Goal: Task Accomplishment & Management: Manage account settings

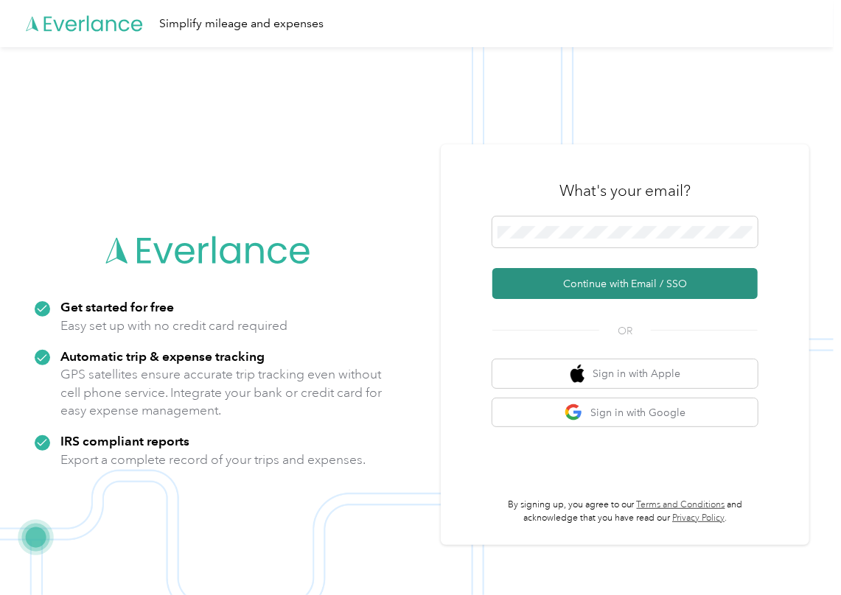
click at [543, 279] on button "Continue with Email / SSO" at bounding box center [624, 283] width 265 height 31
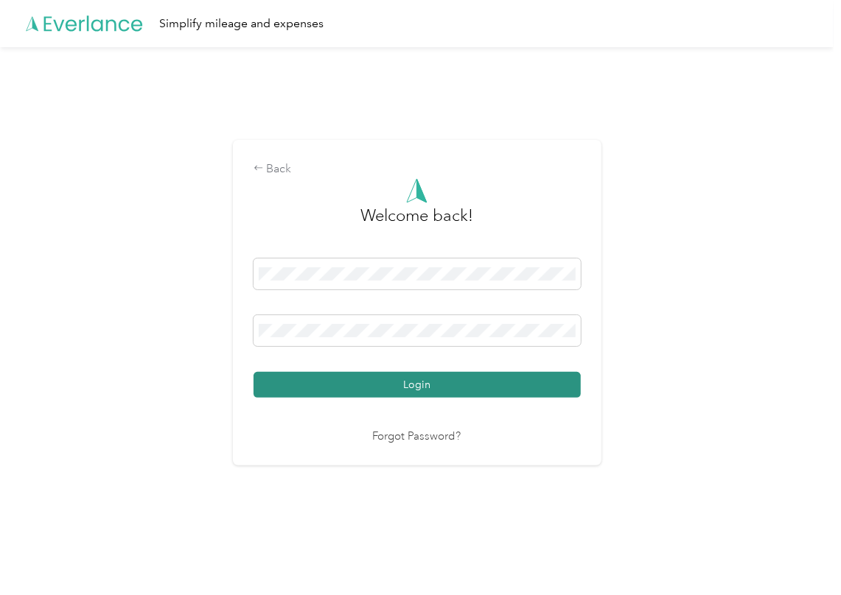
click at [301, 386] on button "Login" at bounding box center [416, 385] width 327 height 26
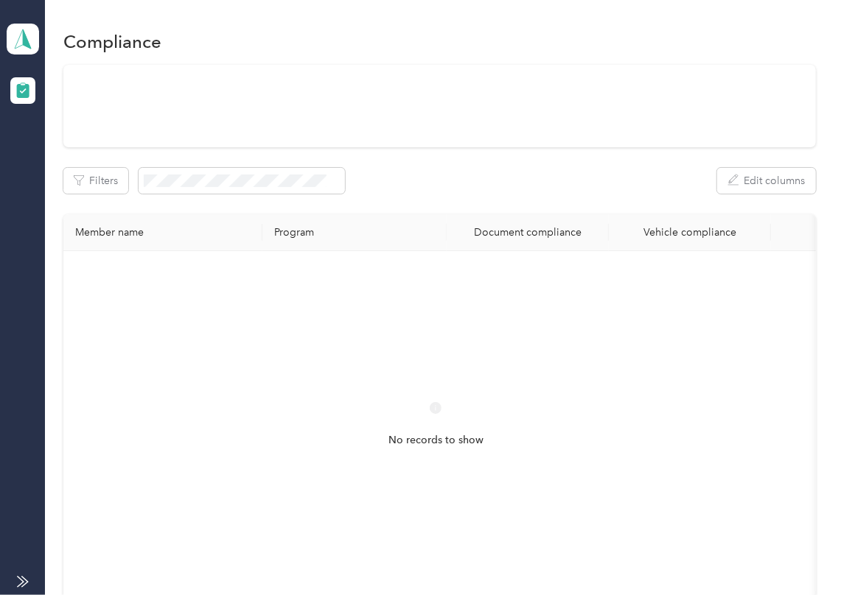
click at [416, 194] on div "Filters Edit columns" at bounding box center [439, 181] width 752 height 26
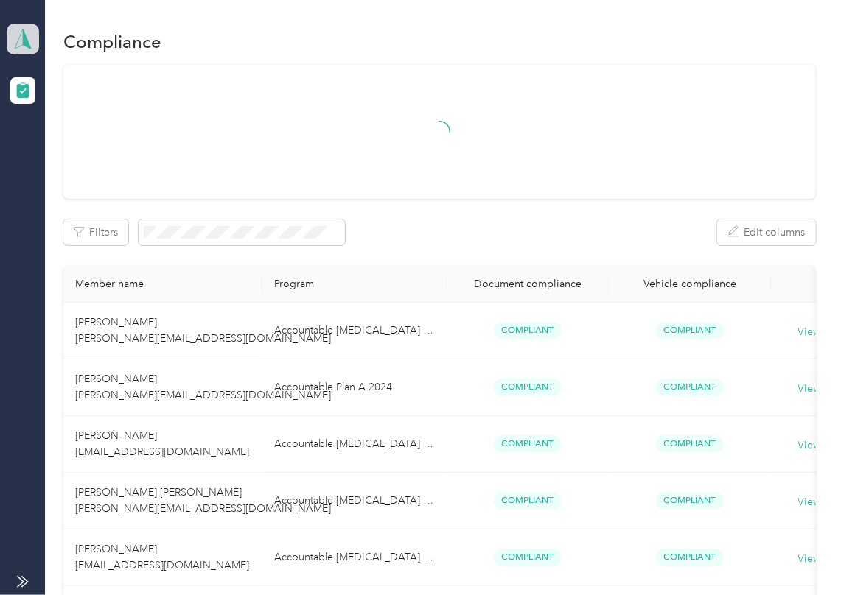
click at [29, 34] on icon at bounding box center [23, 39] width 22 height 21
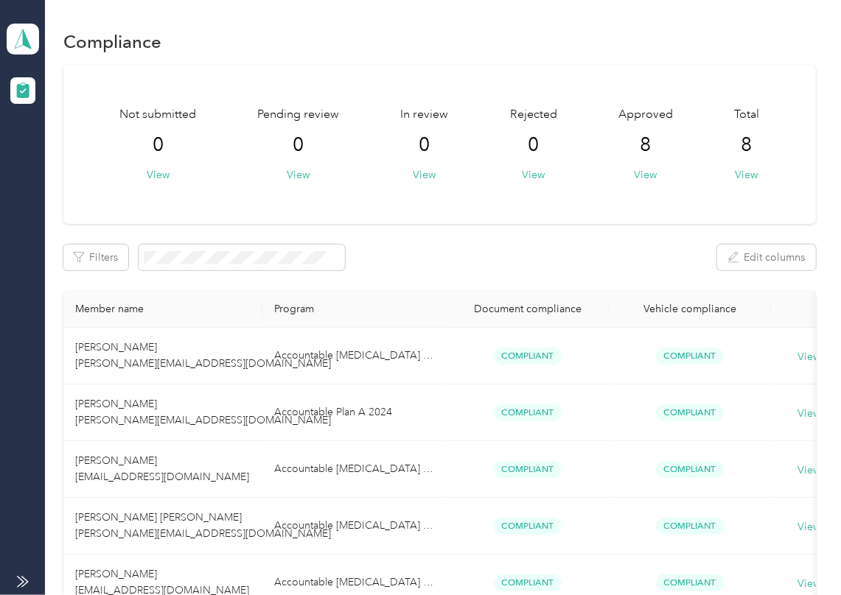
click at [59, 147] on div "Log out" at bounding box center [47, 154] width 57 height 15
